Goal: Browse casually

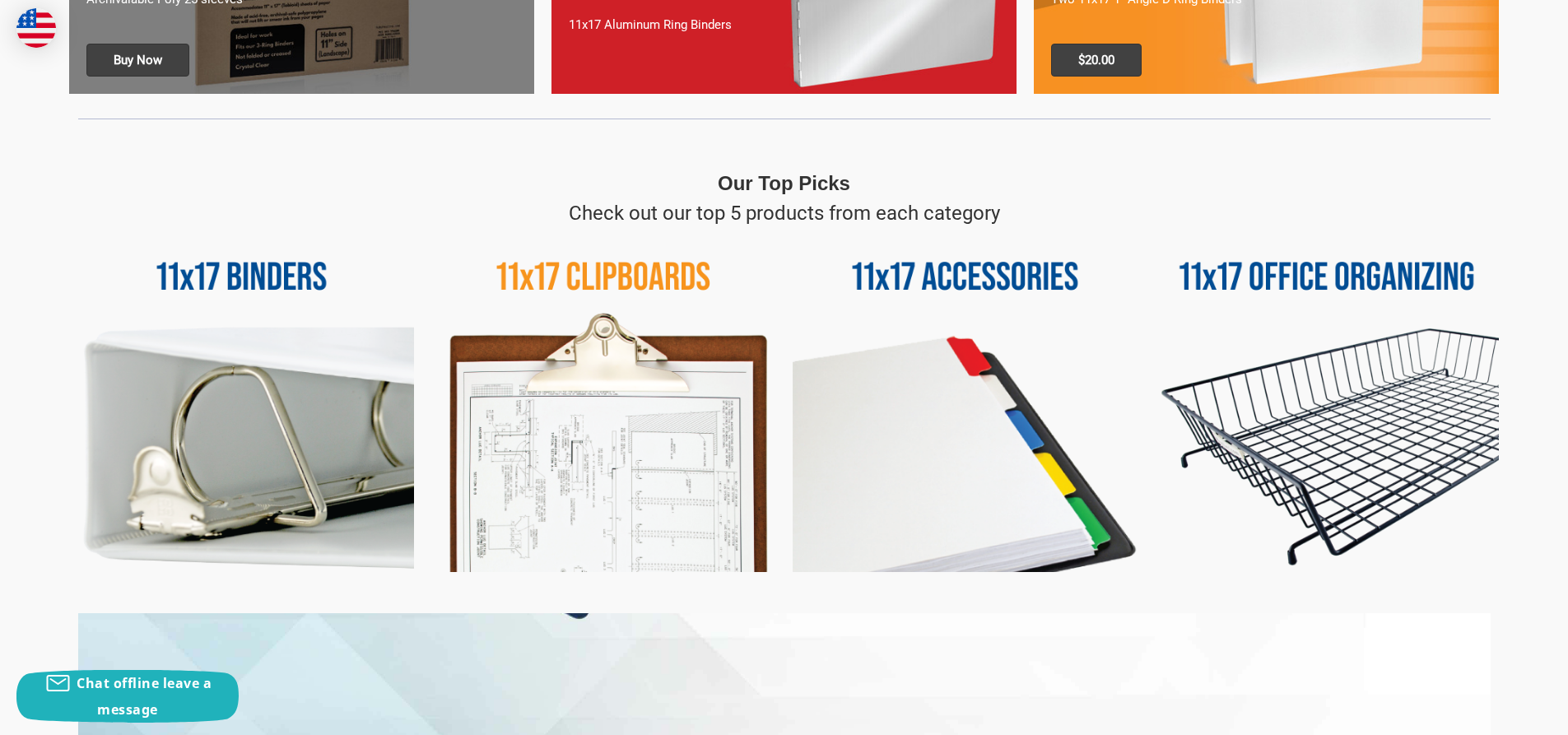
scroll to position [741, 0]
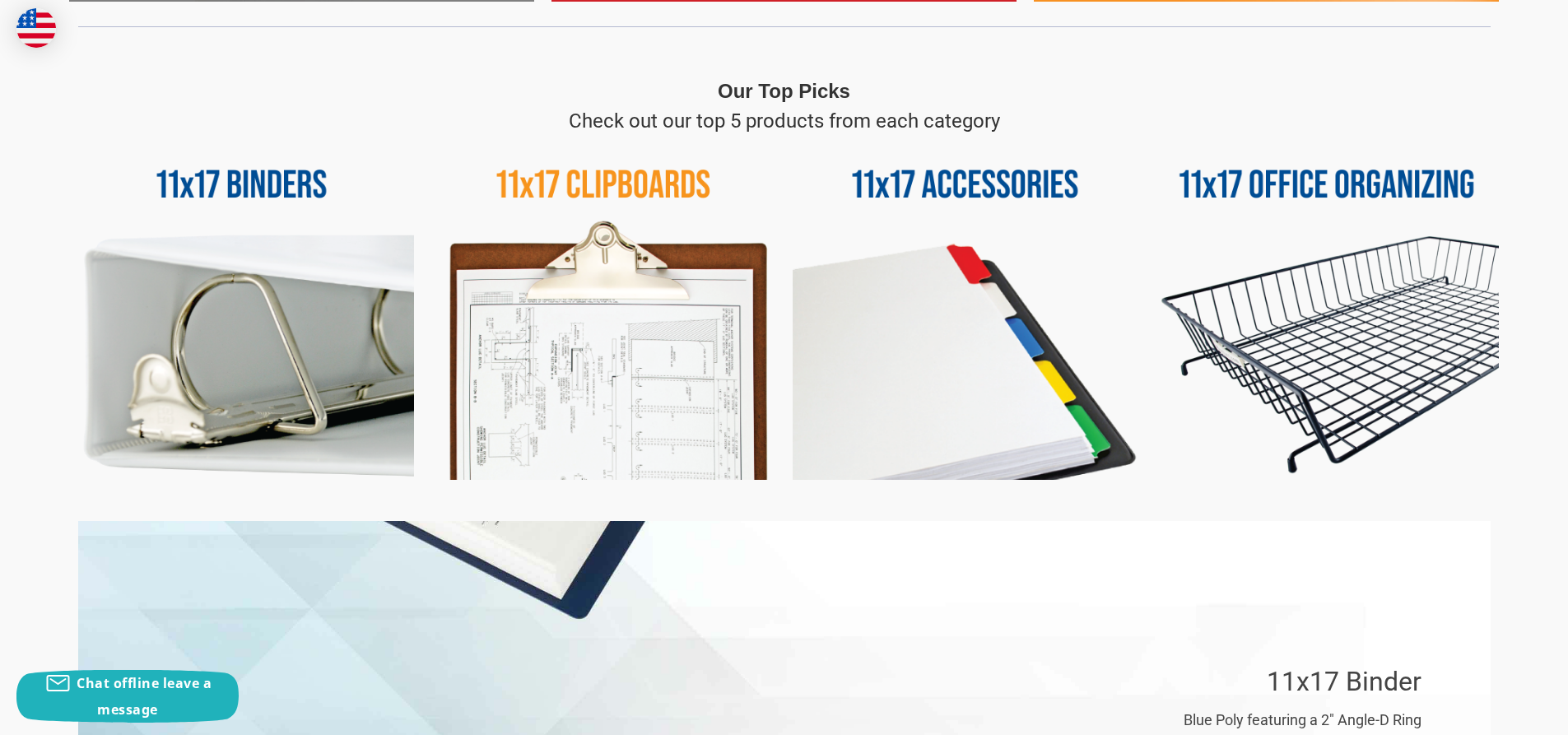
click at [1345, 186] on img at bounding box center [1327, 308] width 345 height 345
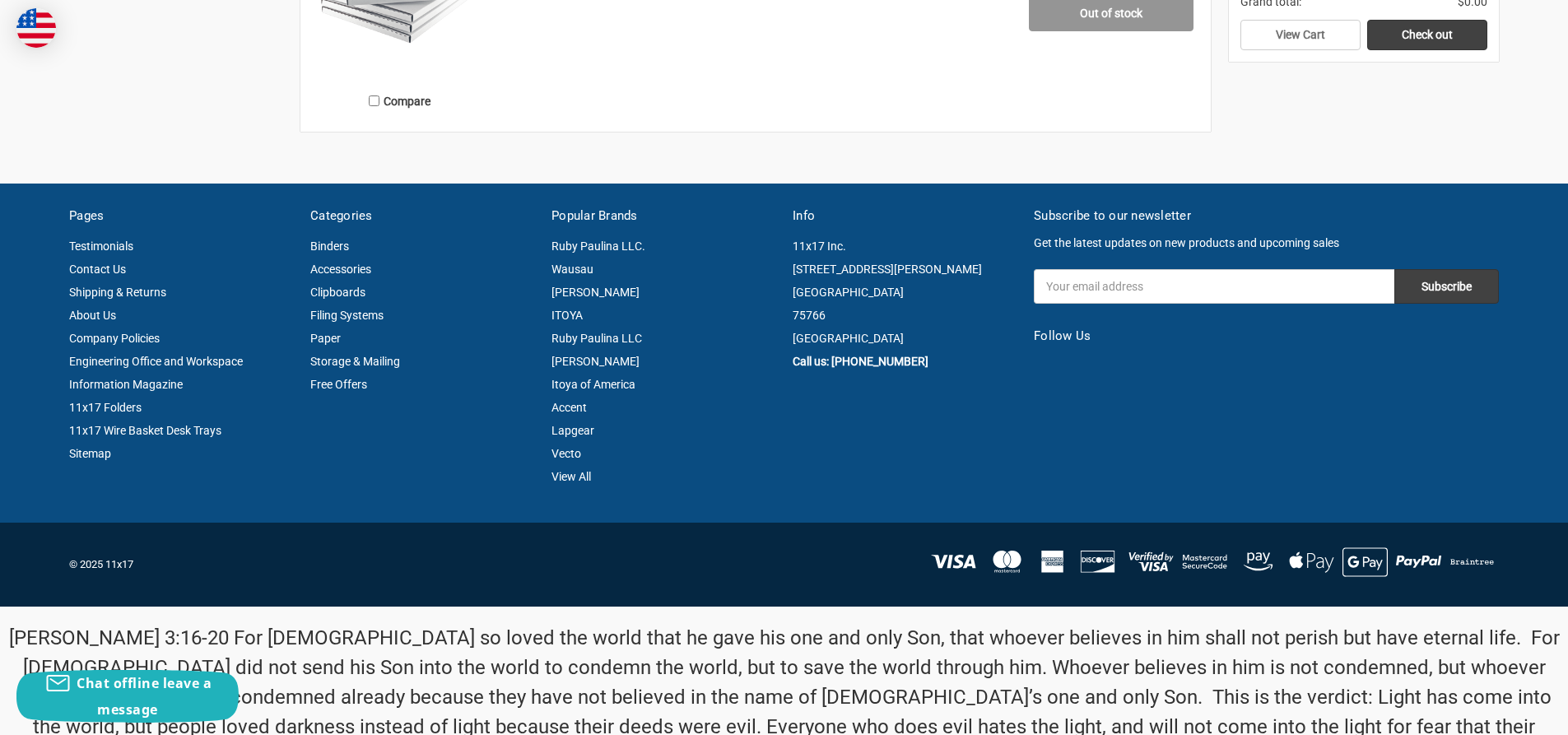
scroll to position [1564, 0]
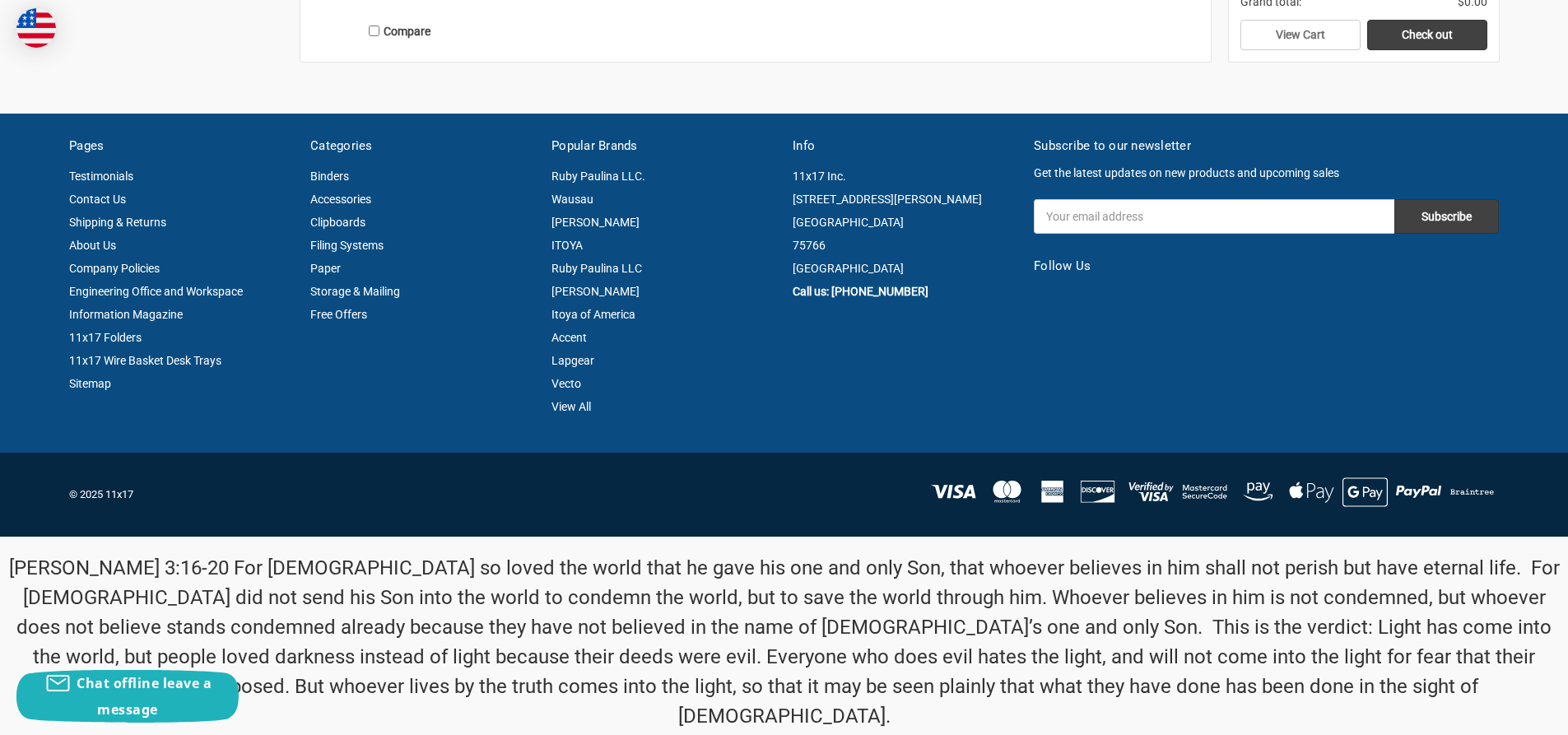
drag, startPoint x: 1310, startPoint y: 390, endPoint x: 1310, endPoint y: 371, distance: 19.0
click at [1311, 380] on article "Subscribe to our newsletter Get the latest updates on new products and upcoming…" at bounding box center [1267, 276] width 482 height 281
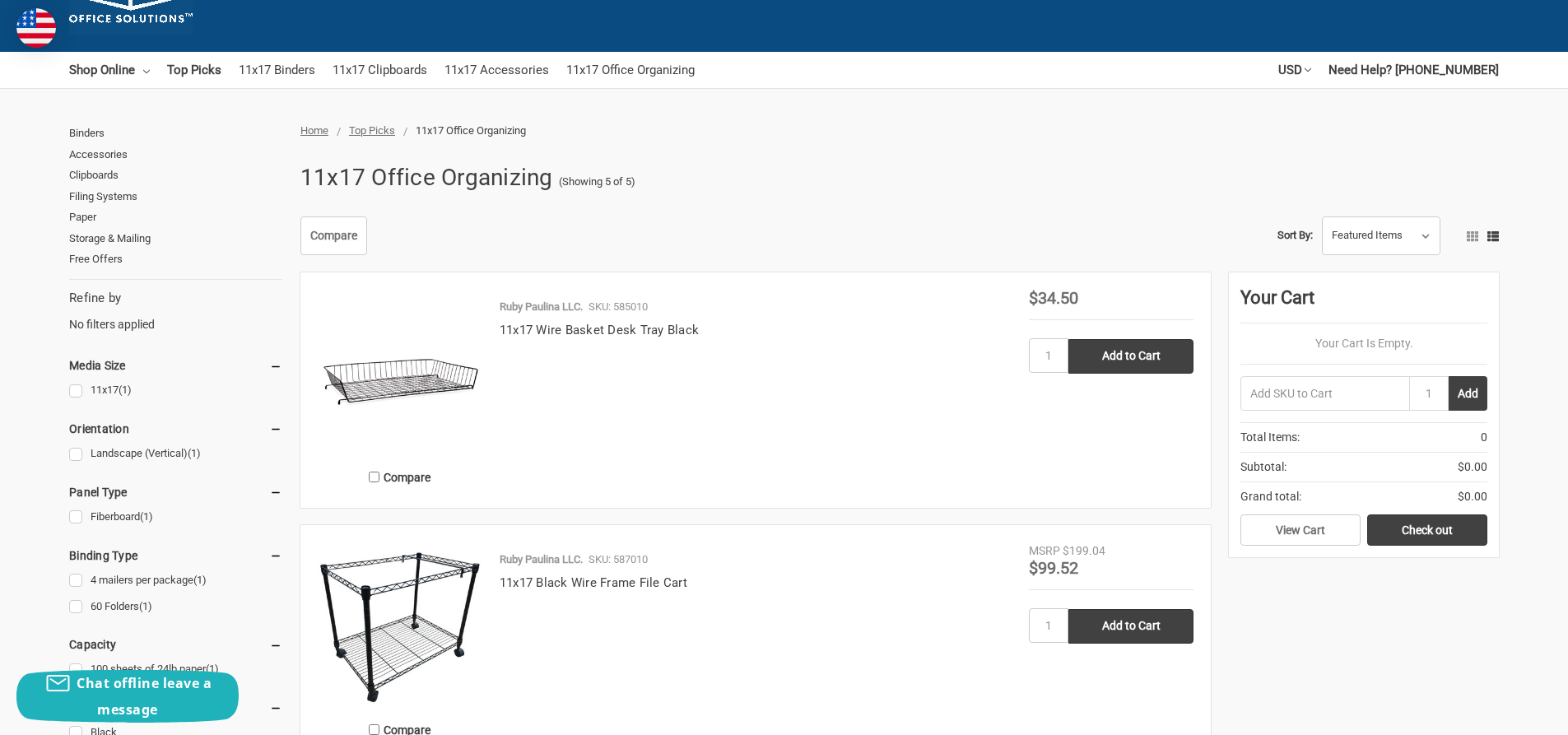
scroll to position [0, 0]
